Goal: Task Accomplishment & Management: Manage account settings

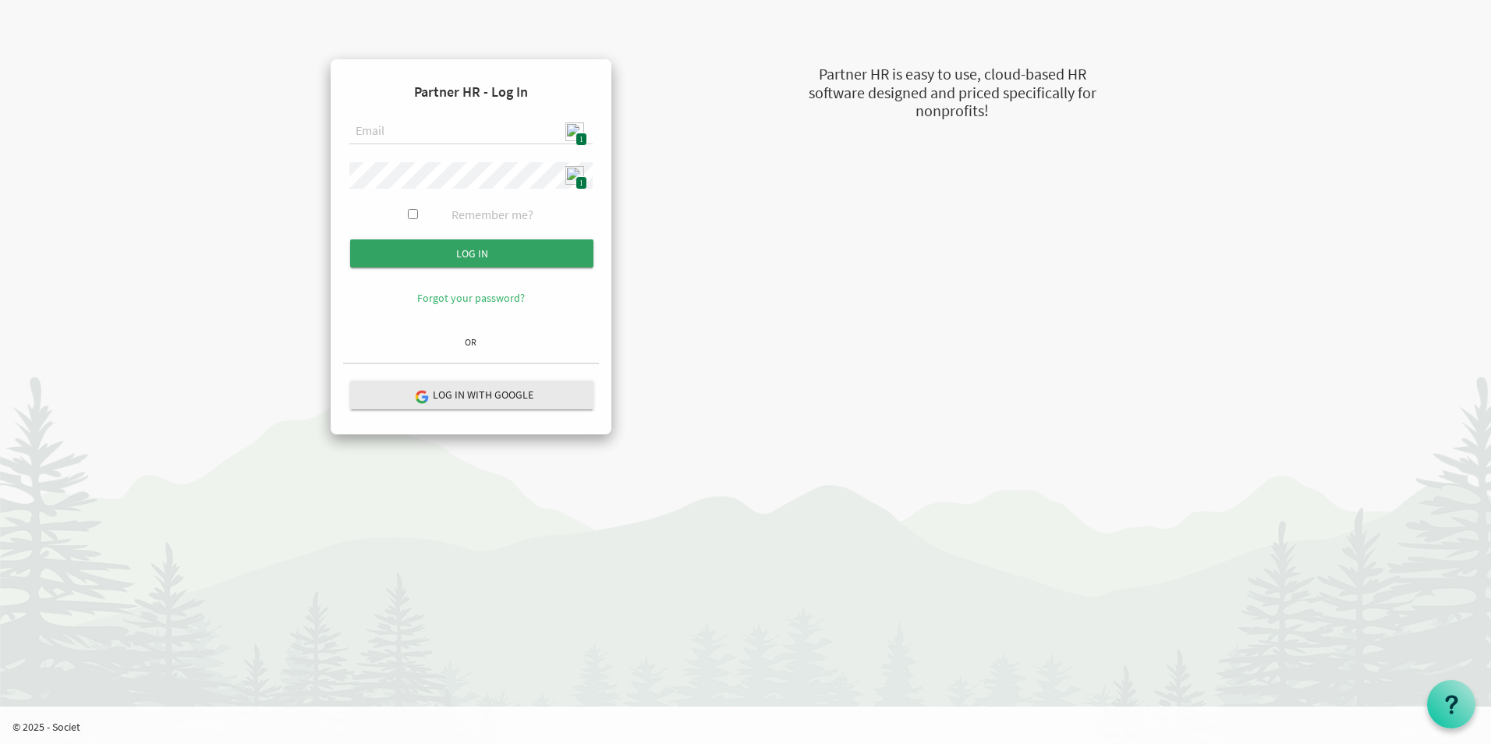
type input "[EMAIL_ADDRESS][DOMAIN_NAME]"
click at [493, 255] on input "Log in" at bounding box center [471, 253] width 243 height 28
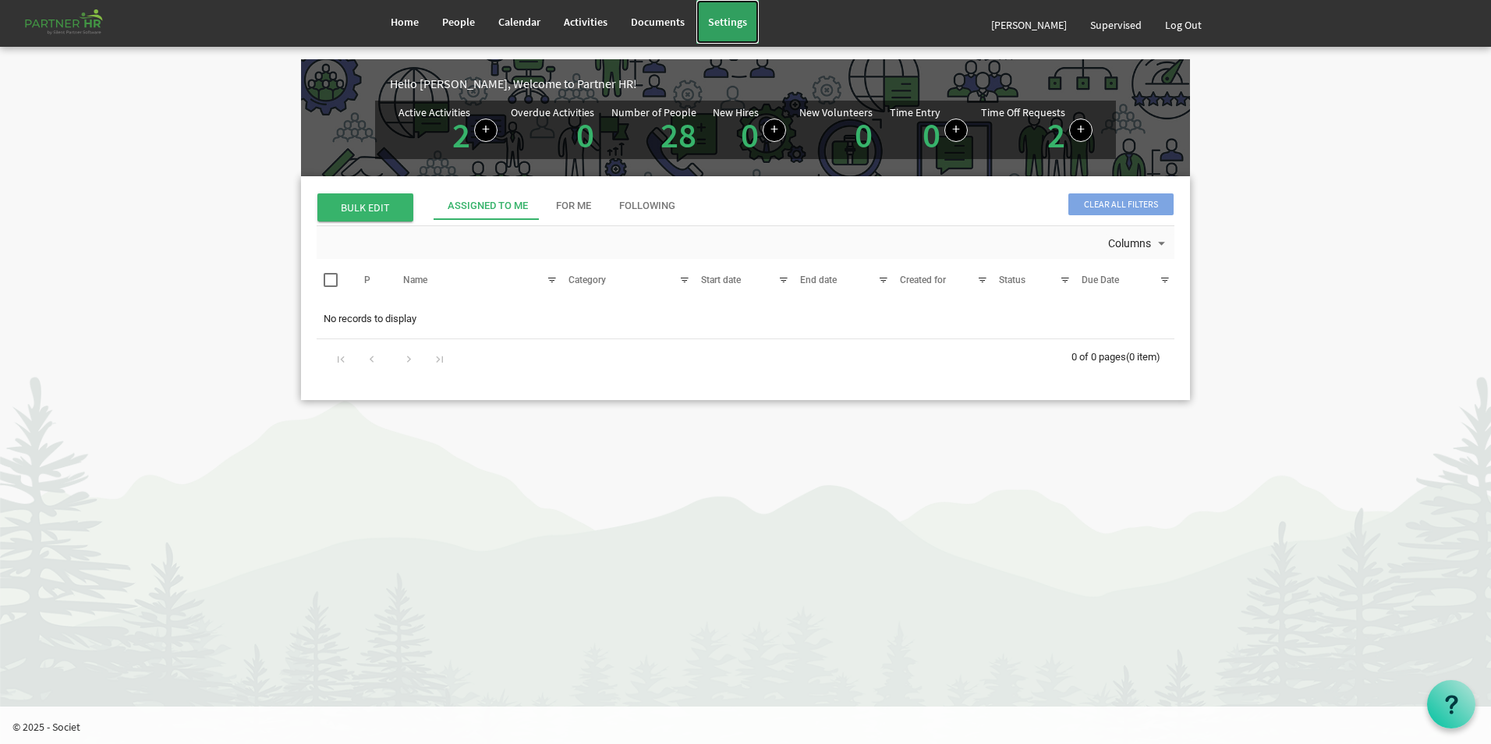
click at [721, 23] on span "Settings" at bounding box center [727, 22] width 39 height 14
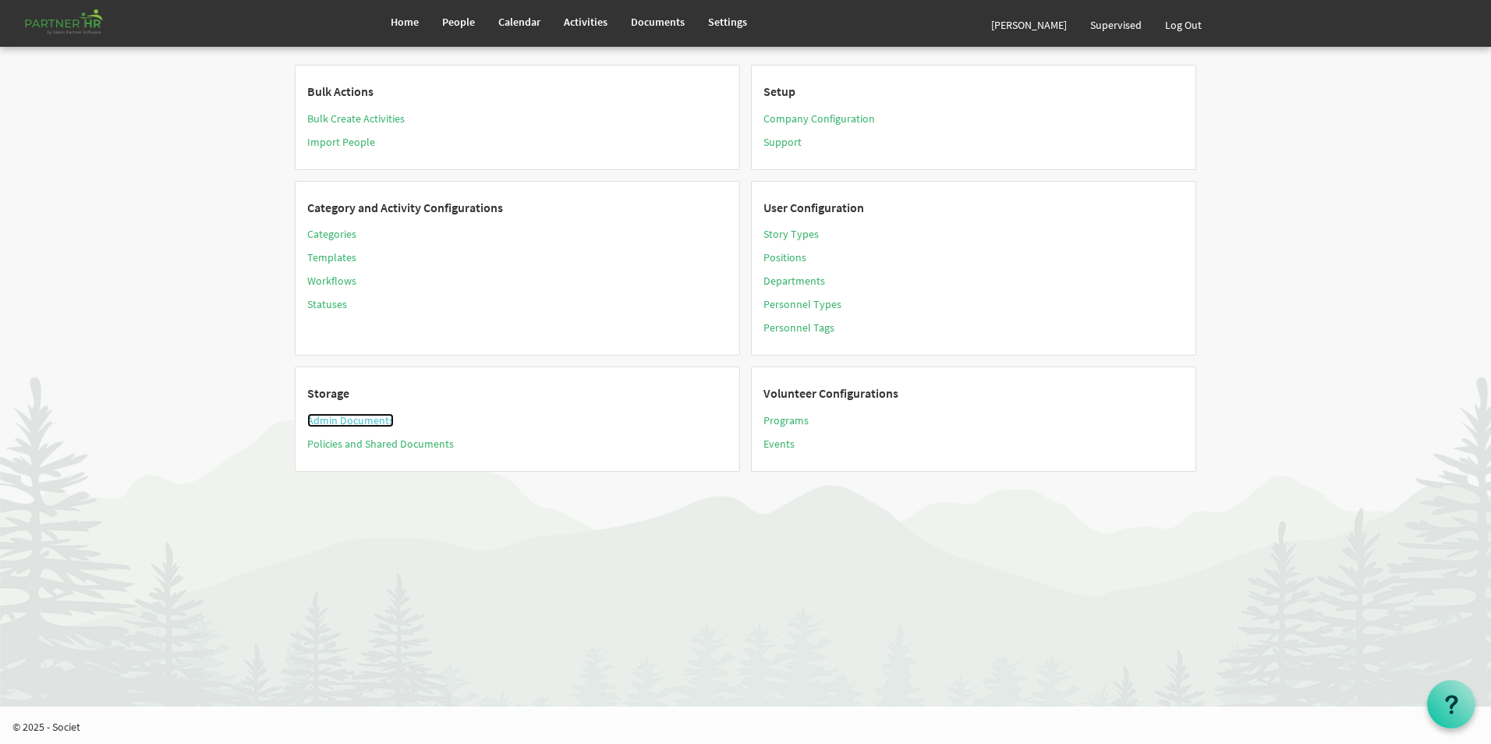
click at [378, 419] on link "Admin Documents" at bounding box center [350, 420] width 87 height 14
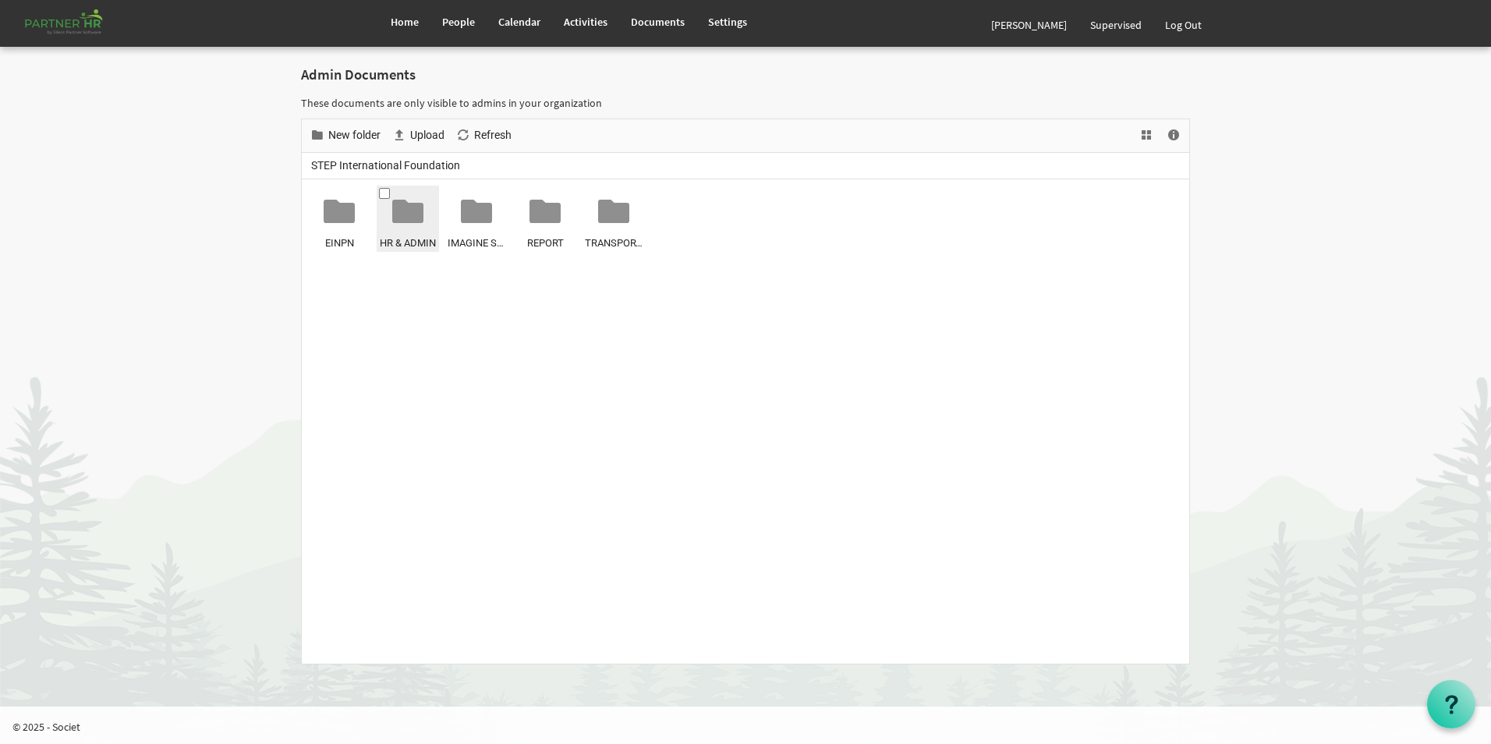
click at [408, 223] on div at bounding box center [407, 211] width 31 height 31
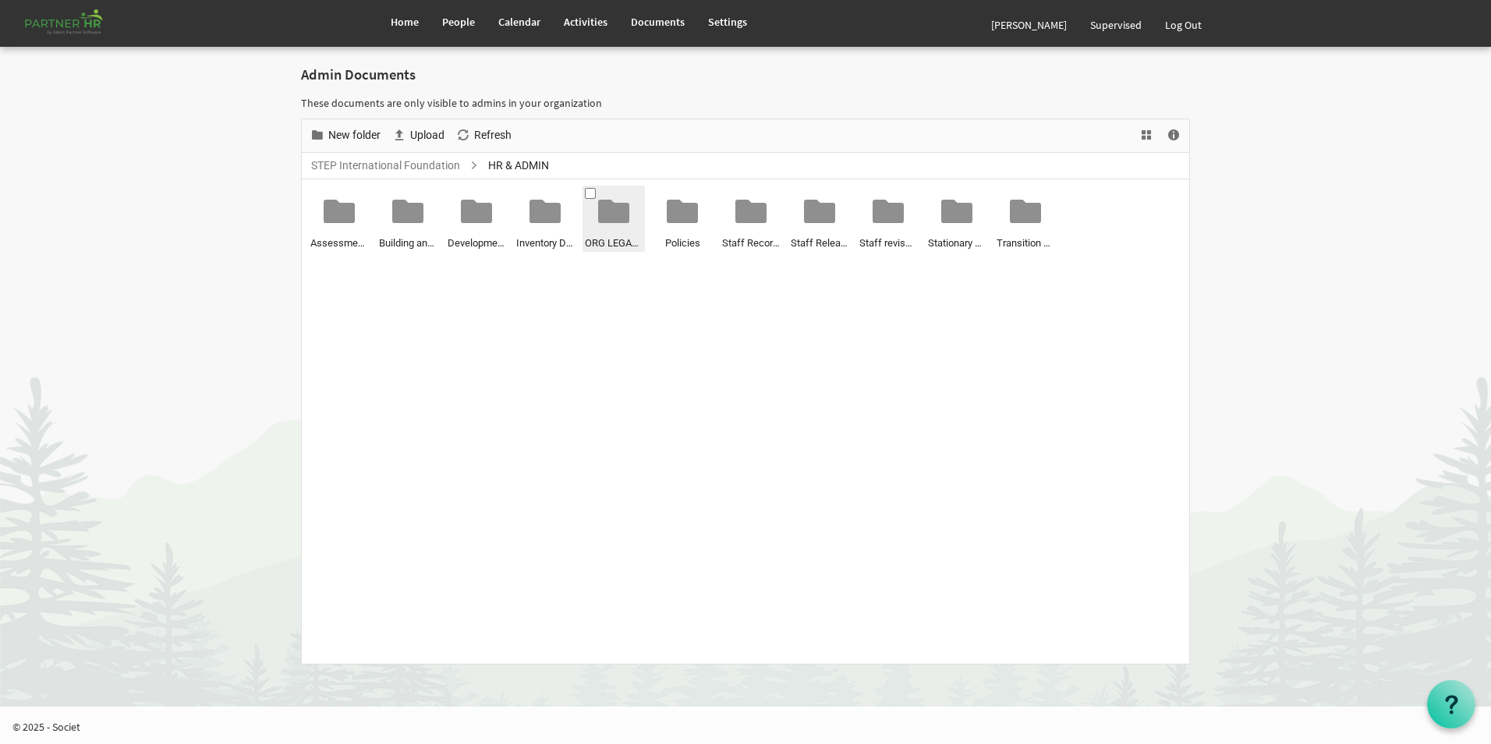
click at [610, 219] on div at bounding box center [613, 211] width 31 height 31
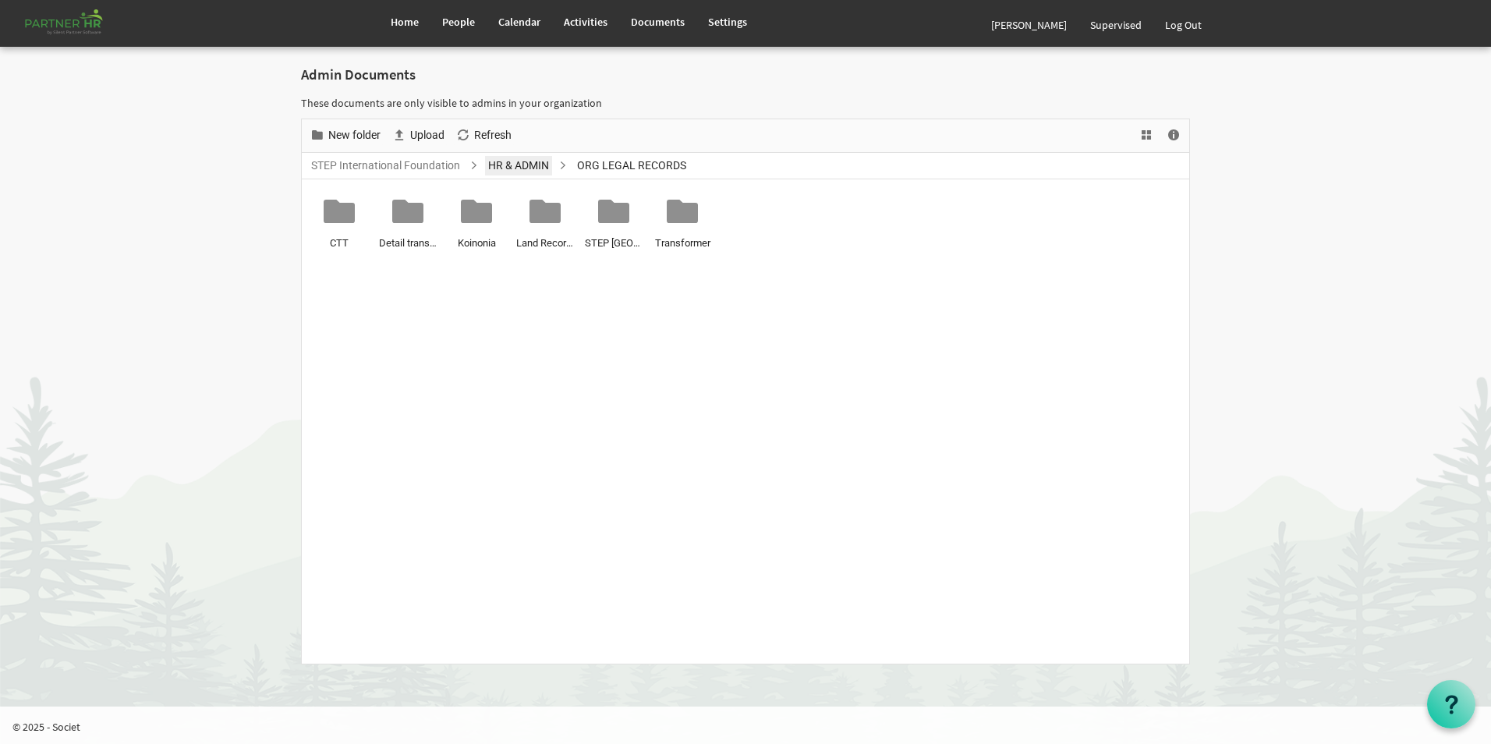
click at [528, 162] on link "HR & ADMIN" at bounding box center [518, 165] width 67 height 19
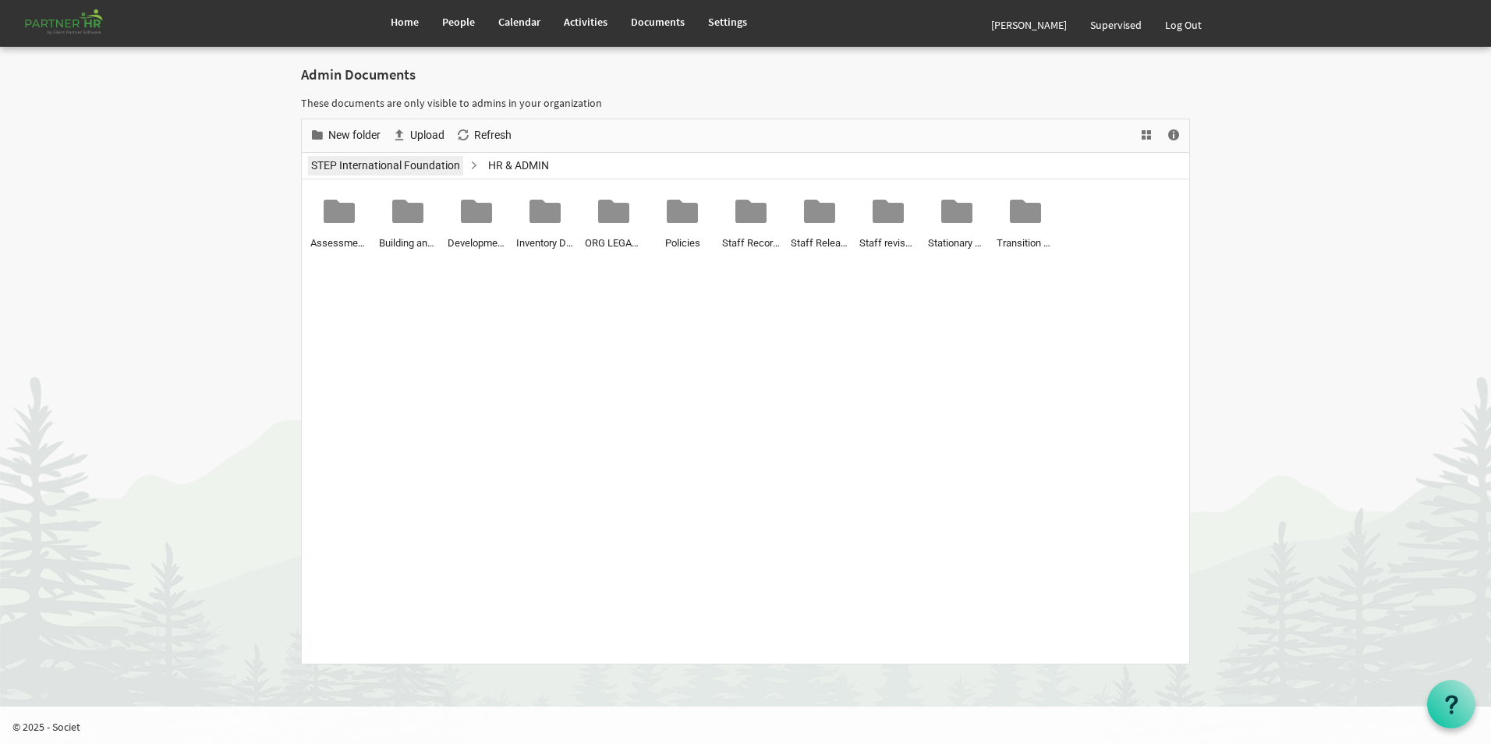
click at [440, 172] on link "STEP International Foundation" at bounding box center [385, 165] width 155 height 19
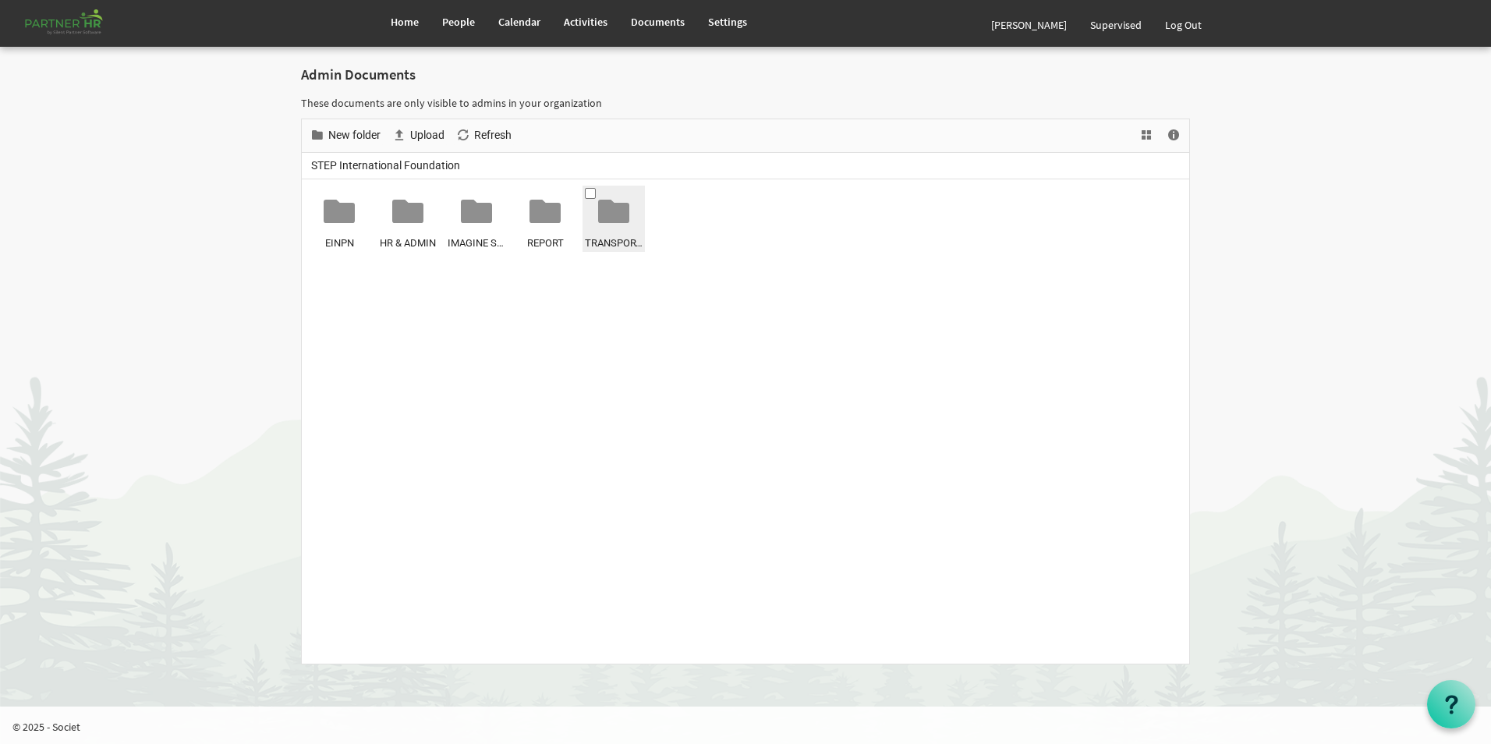
click at [617, 242] on span "TRANSPORT & VEHICLE" at bounding box center [614, 243] width 58 height 16
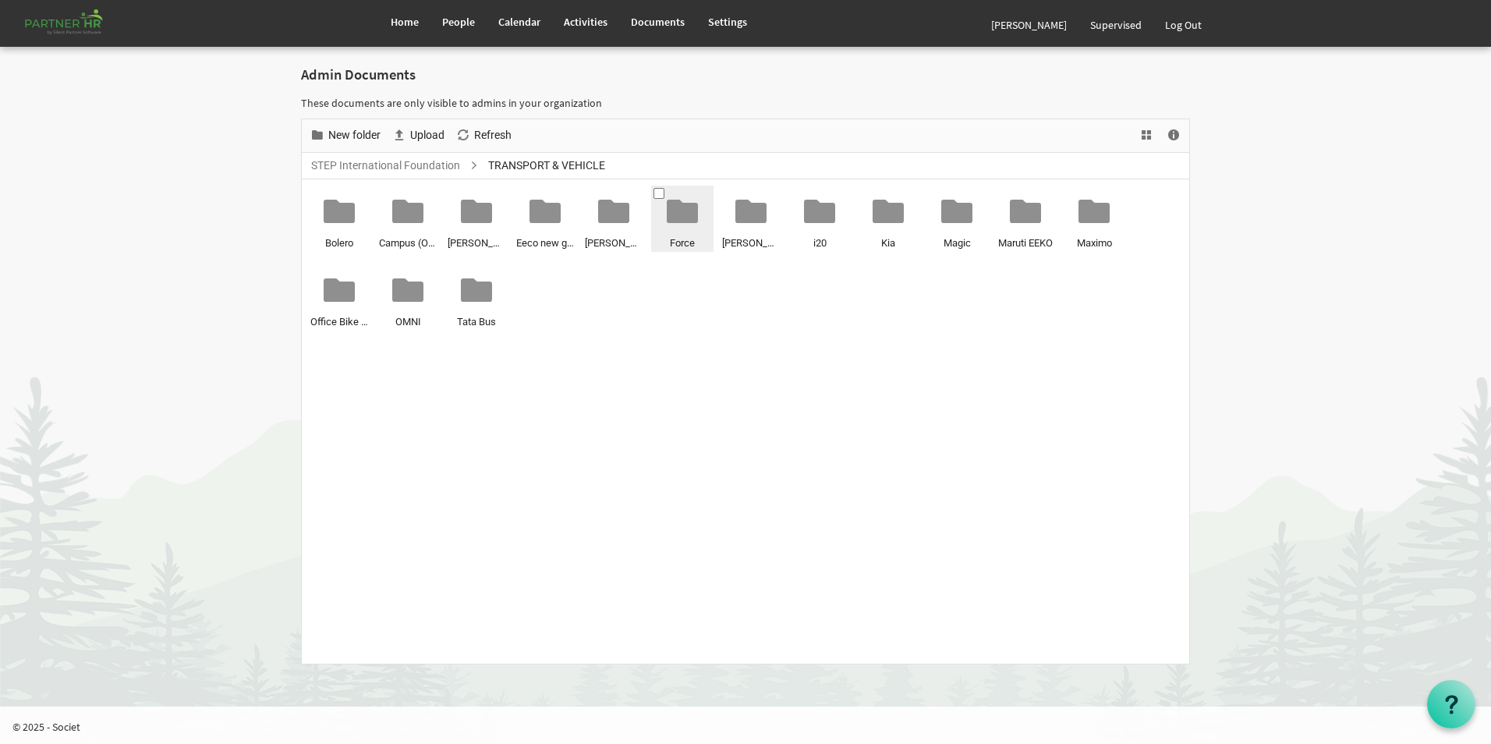
click at [688, 218] on div at bounding box center [682, 211] width 31 height 31
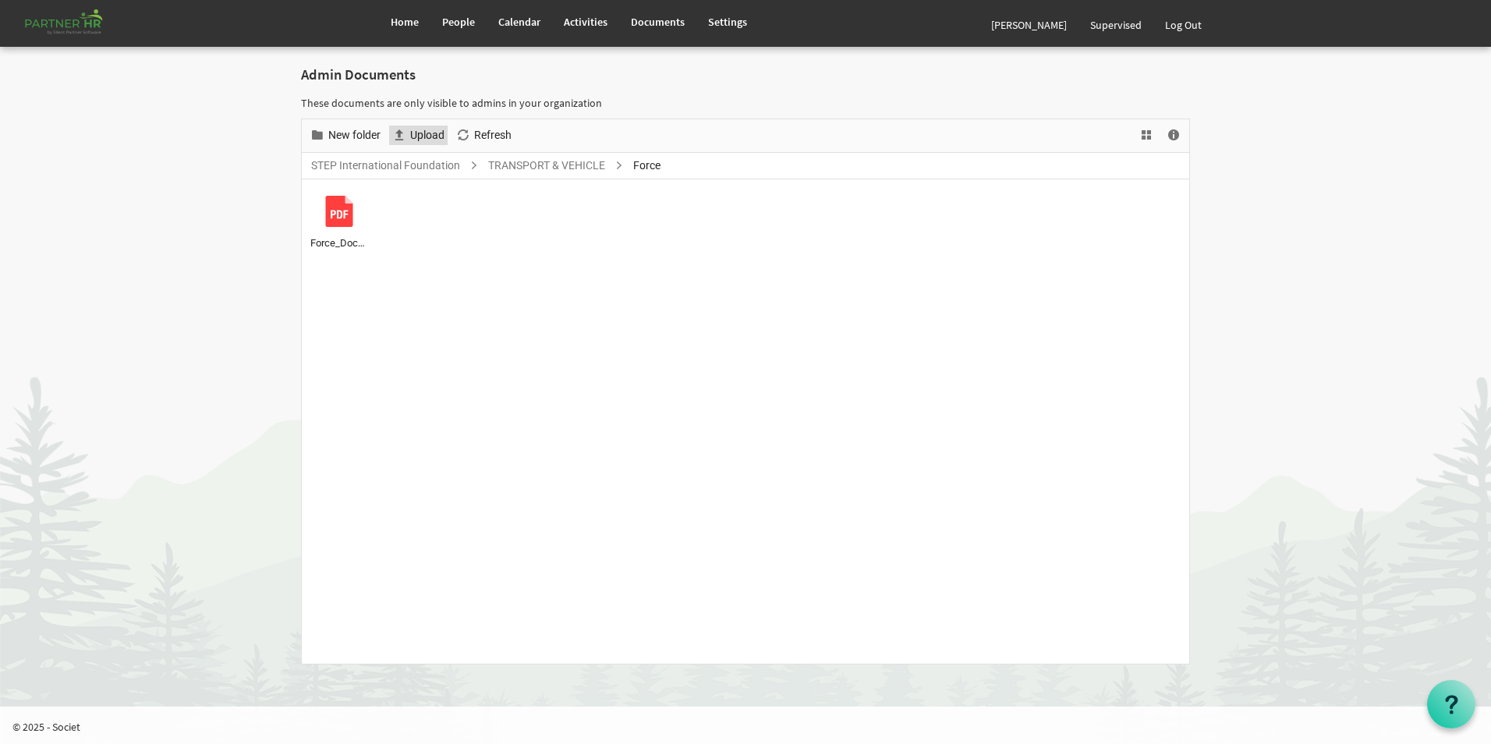
click at [440, 135] on span "Upload" at bounding box center [427, 135] width 37 height 19
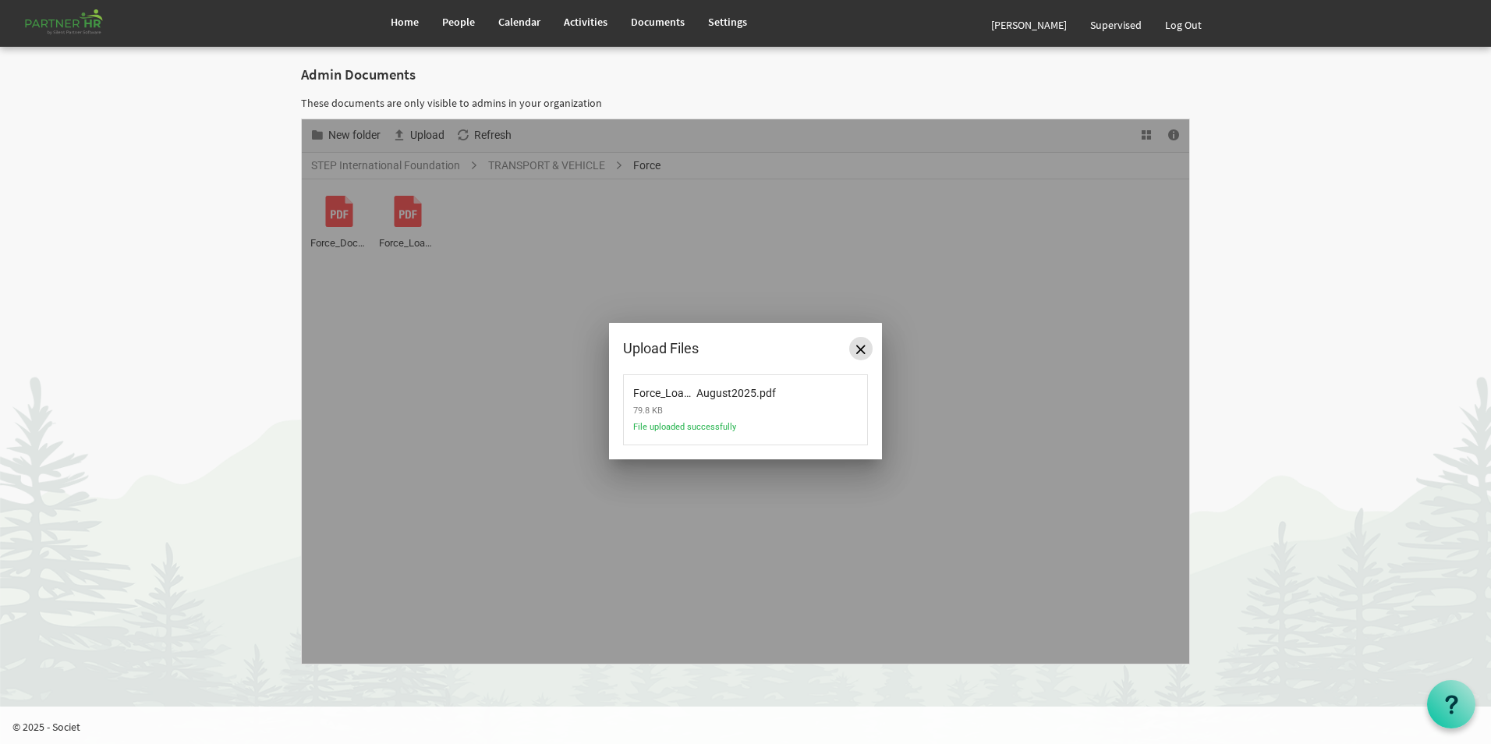
click at [865, 352] on span "Close" at bounding box center [860, 349] width 9 height 9
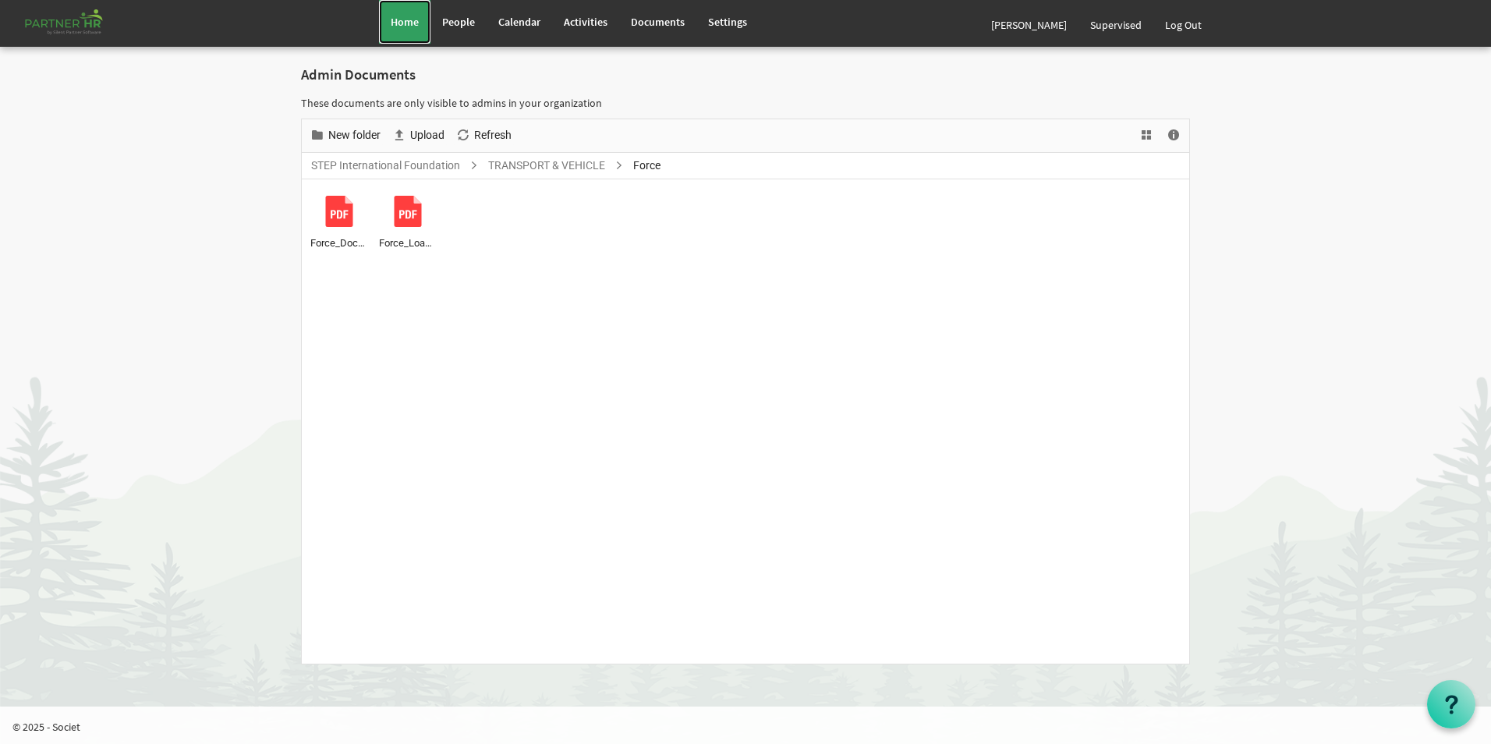
click at [409, 24] on span "Home" at bounding box center [405, 22] width 28 height 14
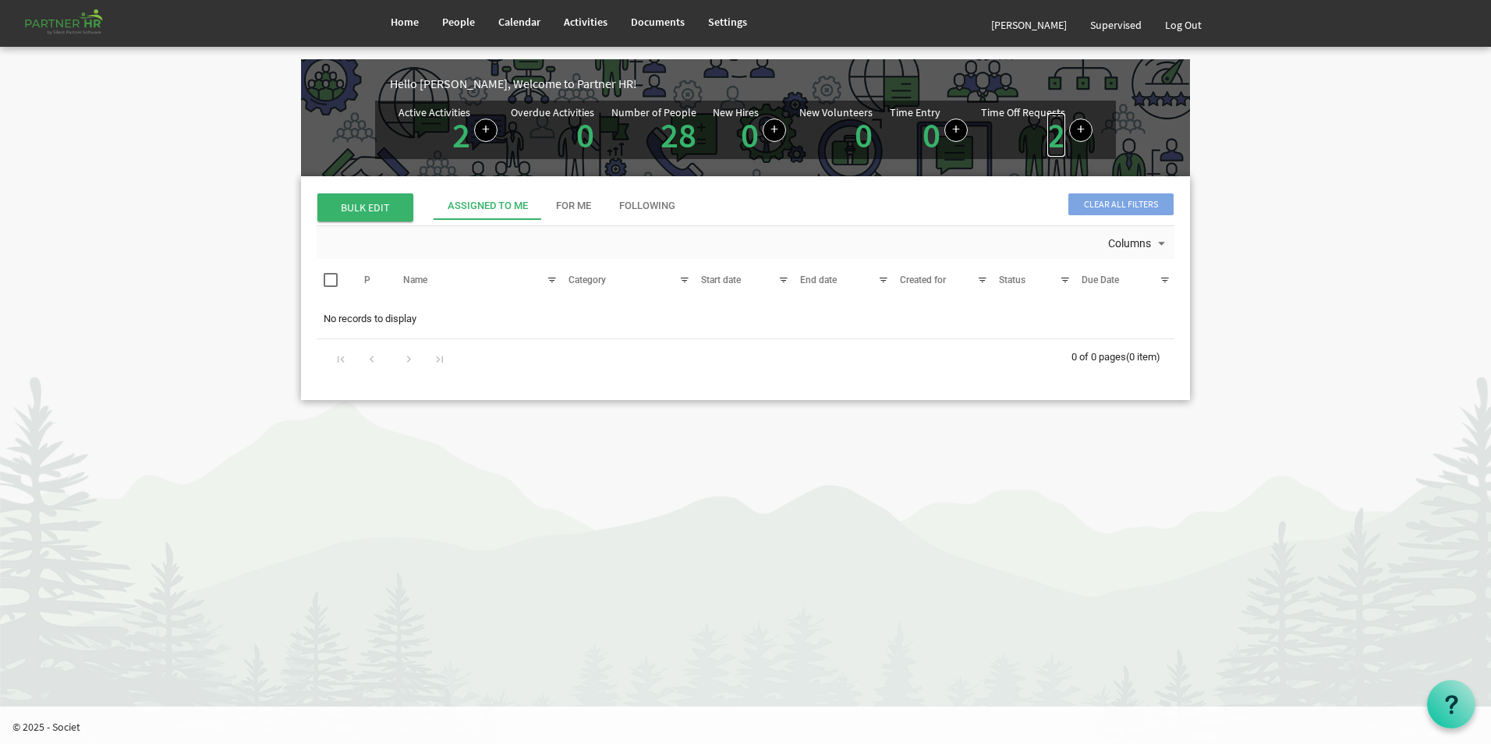
click at [1058, 133] on link "2" at bounding box center [1056, 135] width 18 height 44
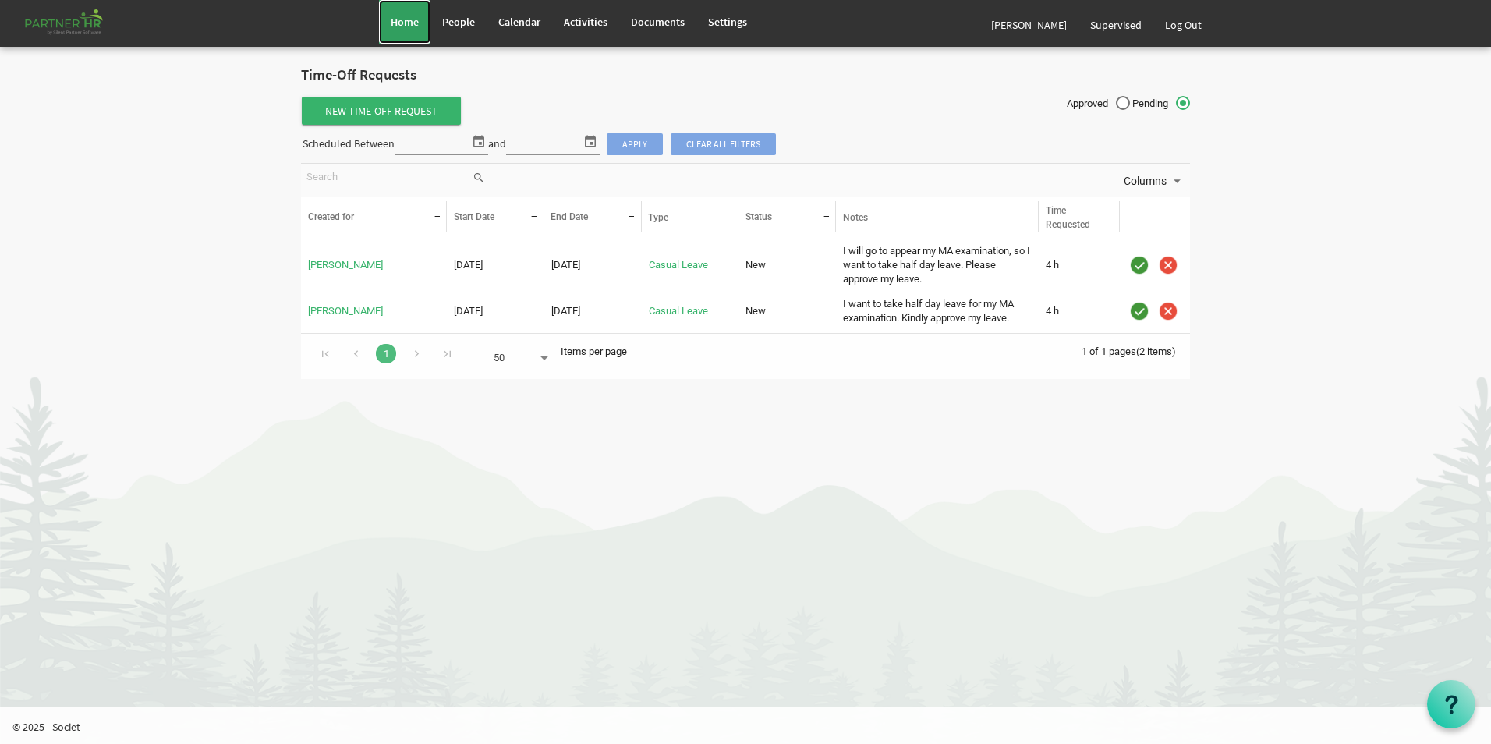
click at [385, 17] on link "Home" at bounding box center [404, 22] width 51 height 44
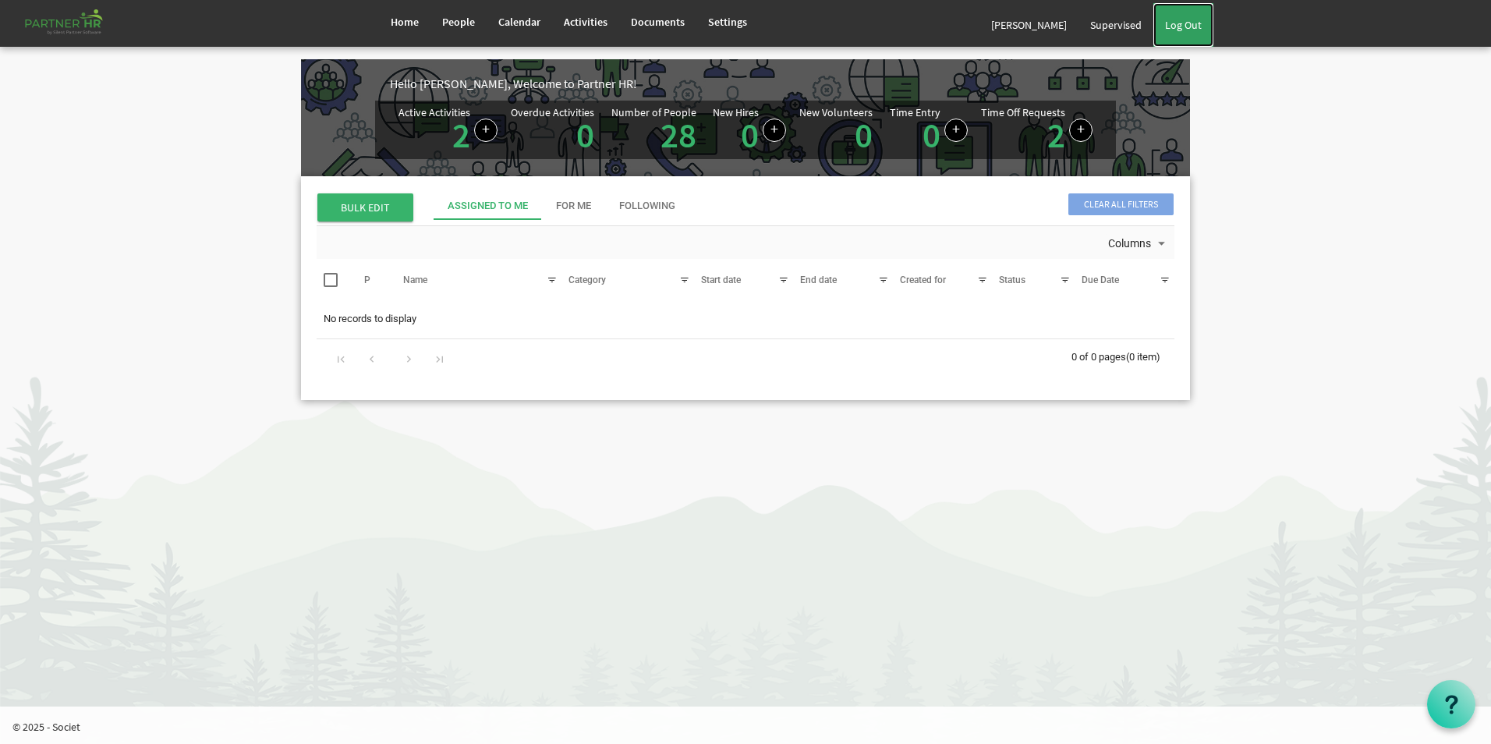
click at [1191, 30] on link "Log Out" at bounding box center [1183, 25] width 60 height 44
